Goal: Transaction & Acquisition: Purchase product/service

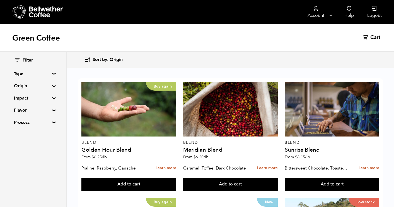
scroll to position [479, 0]
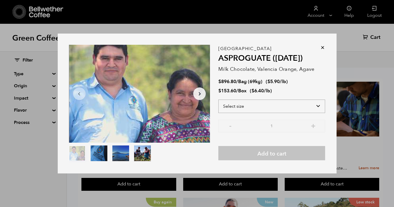
select select "box"
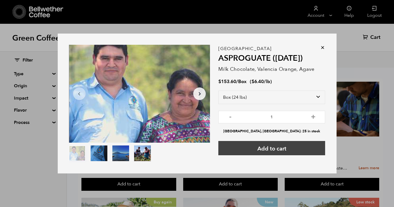
click at [272, 148] on button "Add to cart" at bounding box center [272, 148] width 107 height 14
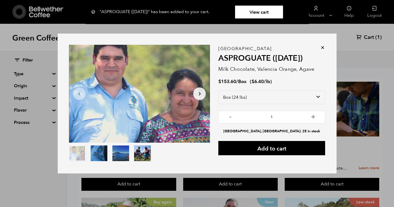
click at [323, 47] on icon at bounding box center [323, 48] width 6 height 6
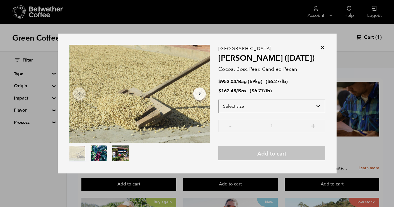
select select "box"
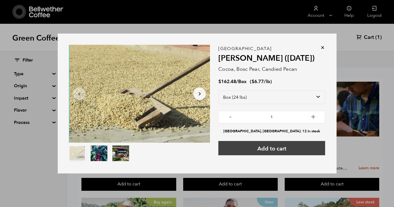
click at [288, 149] on button "Add to cart" at bounding box center [272, 148] width 107 height 14
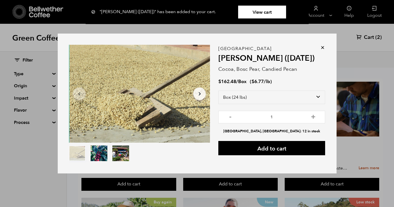
click at [323, 47] on icon at bounding box center [323, 48] width 6 height 6
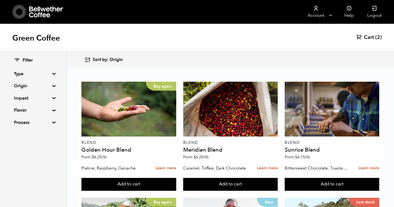
scroll to position [578, 0]
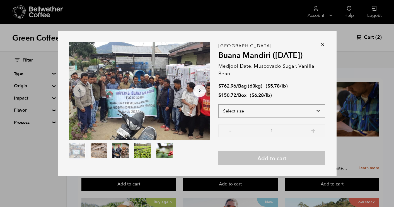
select select "box"
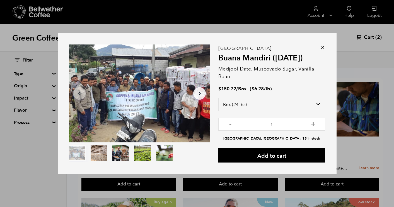
click at [323, 47] on icon at bounding box center [323, 47] width 6 height 6
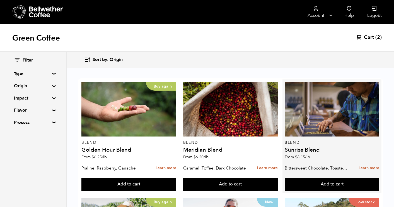
scroll to position [0, 0]
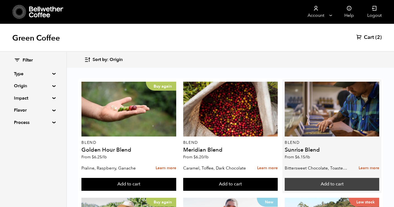
click at [298, 185] on button "Add to cart" at bounding box center [332, 184] width 95 height 13
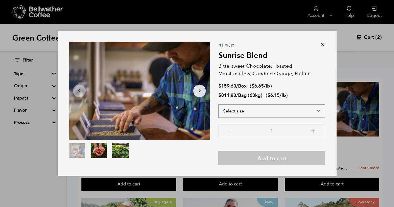
select select "box"
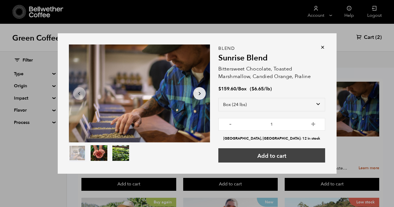
click at [279, 156] on button "Add to cart" at bounding box center [272, 155] width 107 height 14
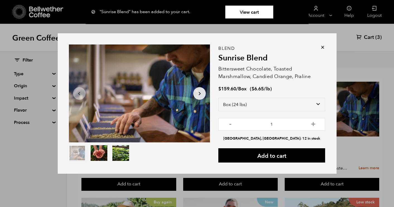
click at [323, 47] on icon at bounding box center [323, 47] width 6 height 6
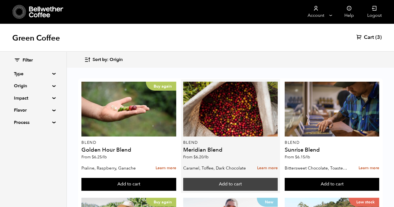
click at [236, 184] on button "Add to cart" at bounding box center [230, 184] width 95 height 13
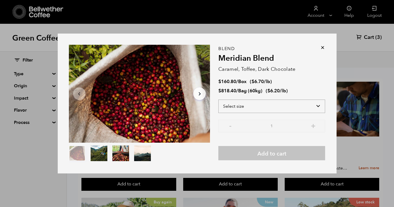
select select "box"
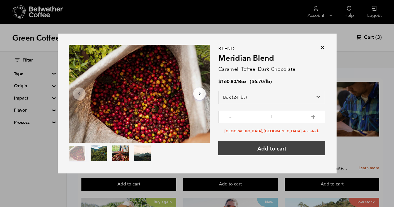
click at [295, 149] on button "Add to cart" at bounding box center [272, 148] width 107 height 14
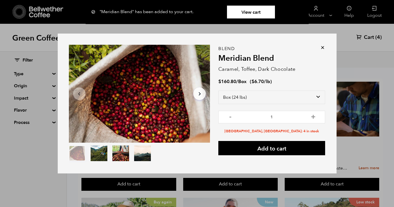
click at [280, 177] on div "Item 1 of 4 Arrow Left Arrow Right item 0 item 1 item 2 item 3 Item 1 of 4 "Mer…" at bounding box center [197, 103] width 394 height 207
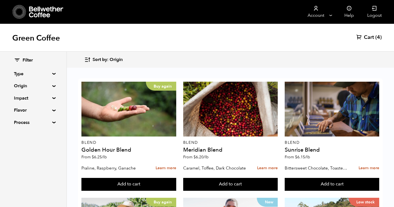
scroll to position [124, 0]
click at [366, 39] on span "Cart" at bounding box center [369, 37] width 10 height 7
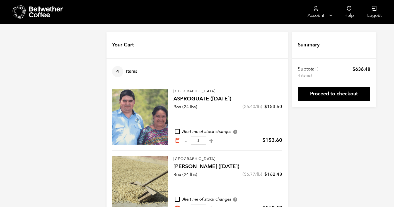
click at [52, 11] on icon at bounding box center [46, 11] width 35 height 11
